Goal: Check status: Check status

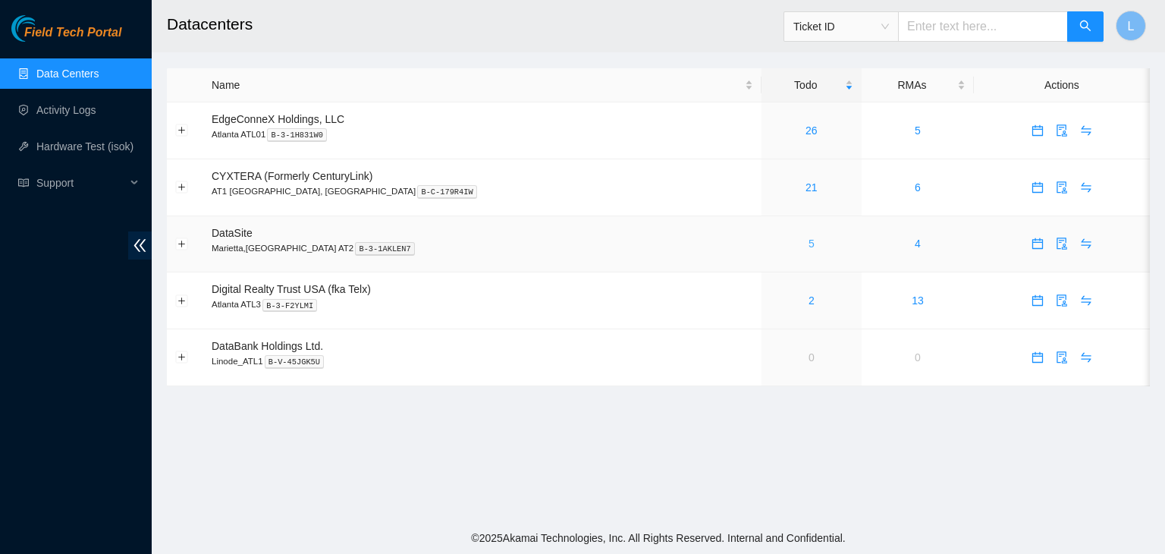
click at [809, 246] on link "5" at bounding box center [812, 243] width 6 height 12
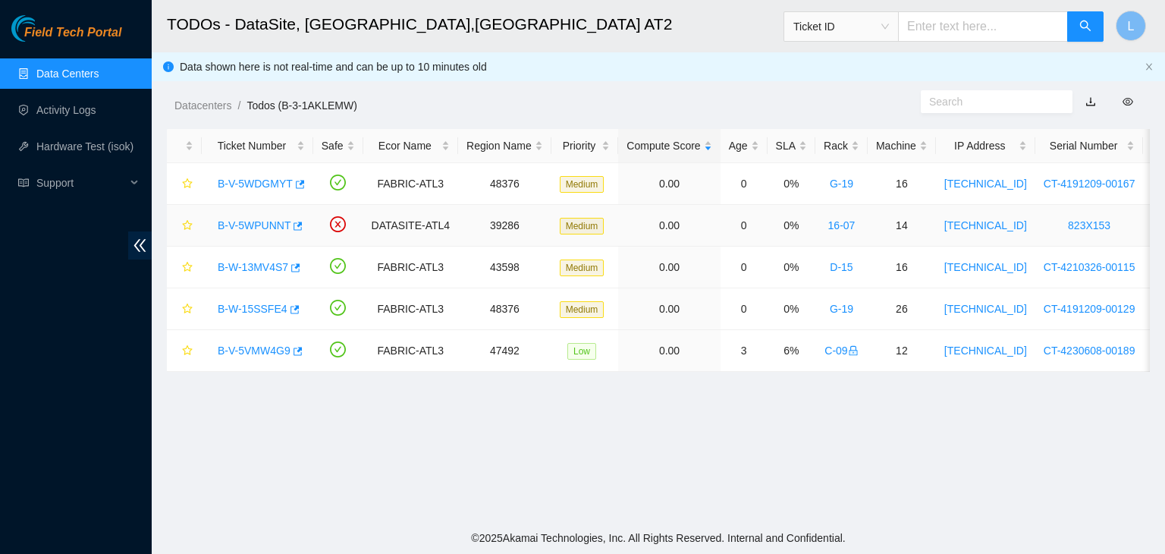
click at [248, 223] on link "B-V-5WPUNNT" at bounding box center [254, 225] width 73 height 12
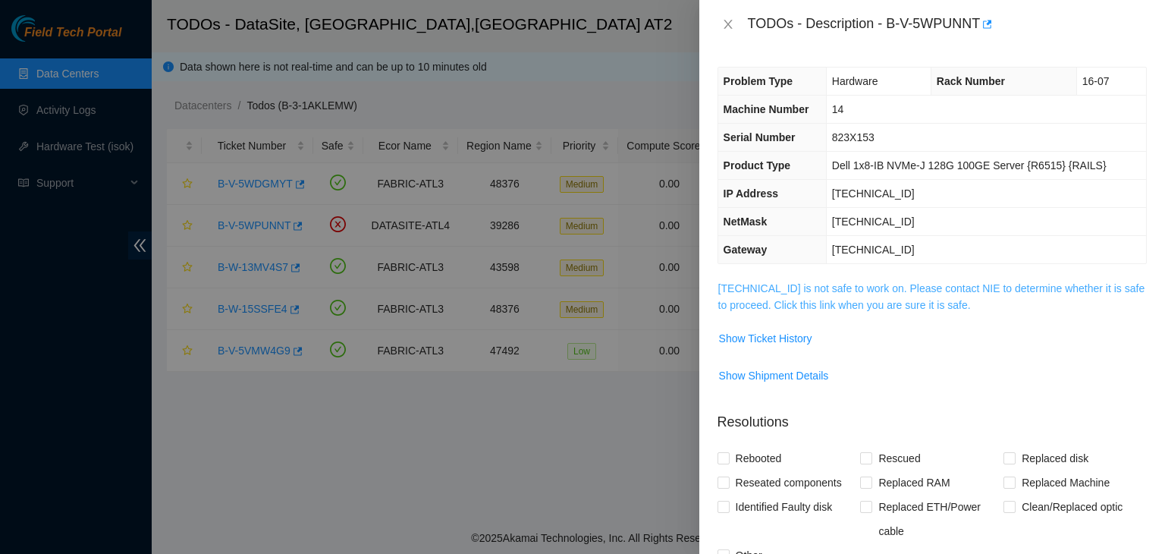
click at [831, 307] on link "23.45.13.116 is not safe to work on. Please contact NIE to determine whether it…" at bounding box center [931, 296] width 427 height 29
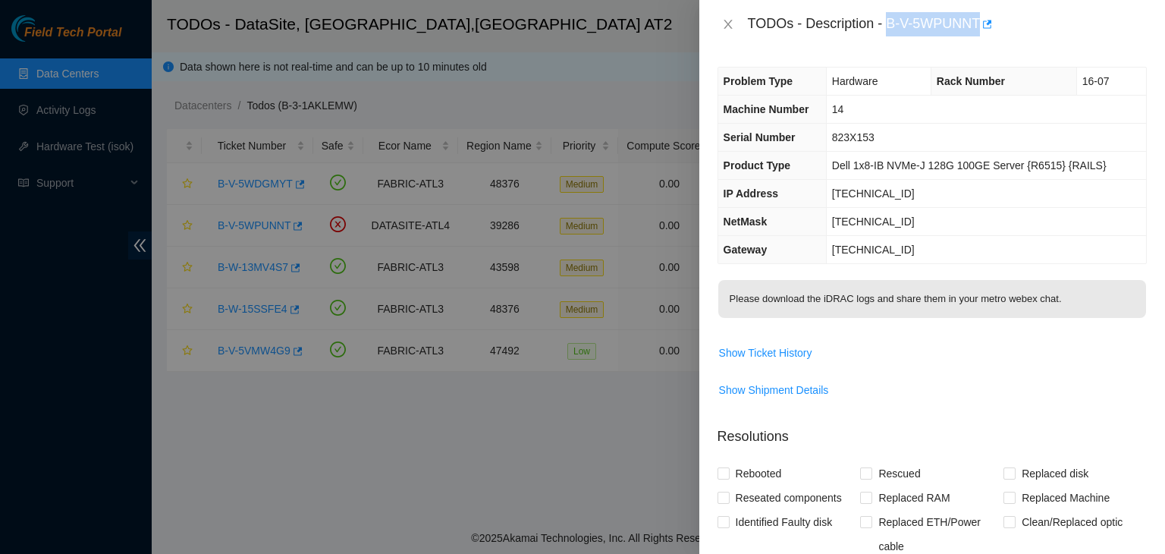
drag, startPoint x: 889, startPoint y: 25, endPoint x: 981, endPoint y: 27, distance: 91.8
click at [981, 27] on div "TODOs - Description - B-V-5WPUNNT" at bounding box center [947, 24] width 399 height 24
copy div "B-V-5WPUNNT"
click at [733, 27] on icon "close" at bounding box center [728, 24] width 12 height 12
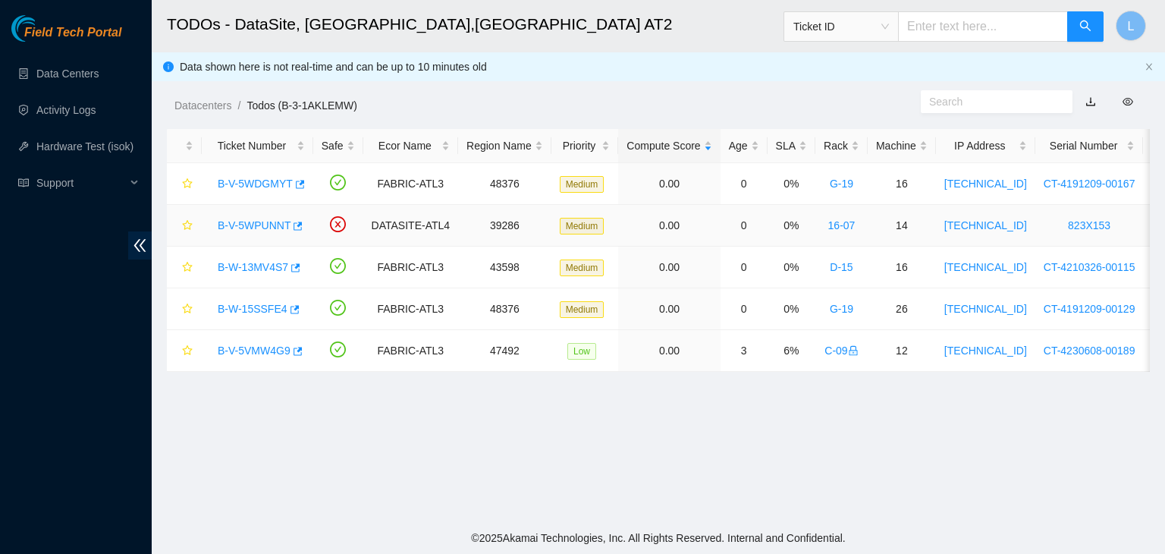
click at [259, 222] on link "B-V-5WPUNNT" at bounding box center [254, 225] width 73 height 12
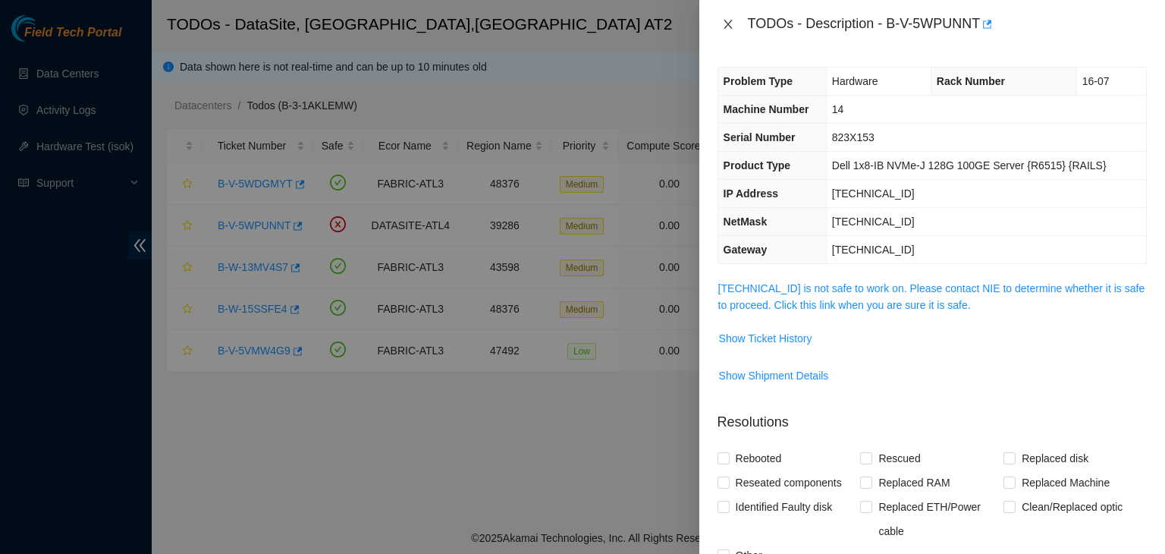
click at [725, 25] on icon "close" at bounding box center [728, 24] width 12 height 12
